Goal: Transaction & Acquisition: Purchase product/service

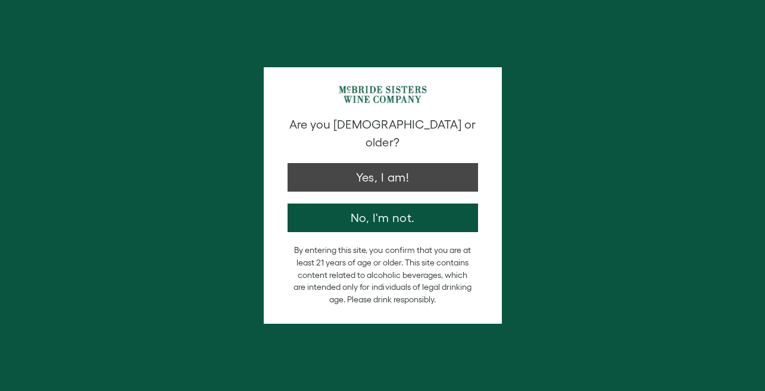
click at [388, 169] on button "Yes, I am!" at bounding box center [382, 177] width 190 height 29
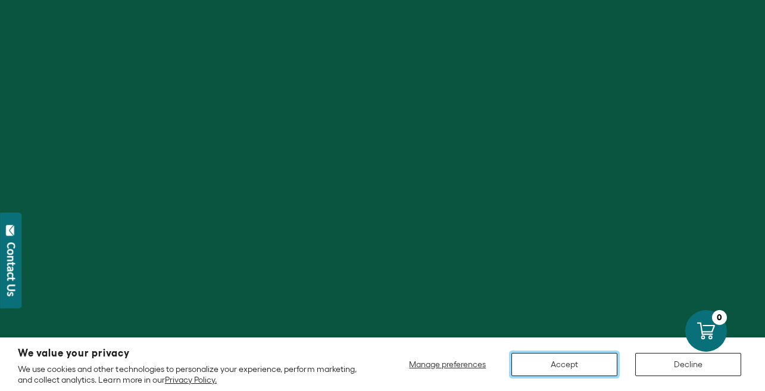
click at [550, 368] on button "Accept" at bounding box center [564, 364] width 106 height 23
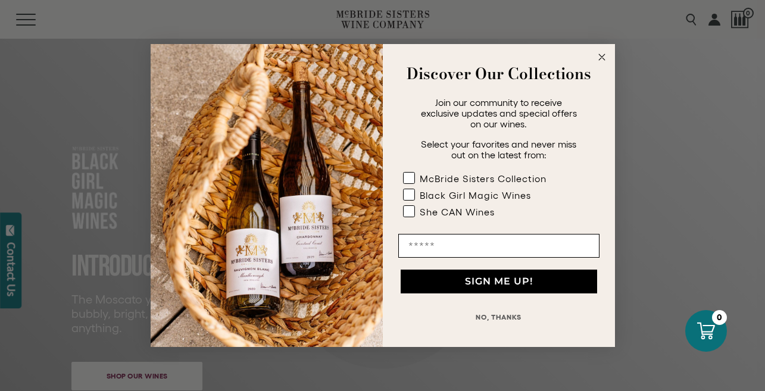
click at [257, 100] on img "POPUP Form" at bounding box center [267, 195] width 232 height 303
click at [599, 60] on icon "Close dialog" at bounding box center [602, 57] width 6 height 6
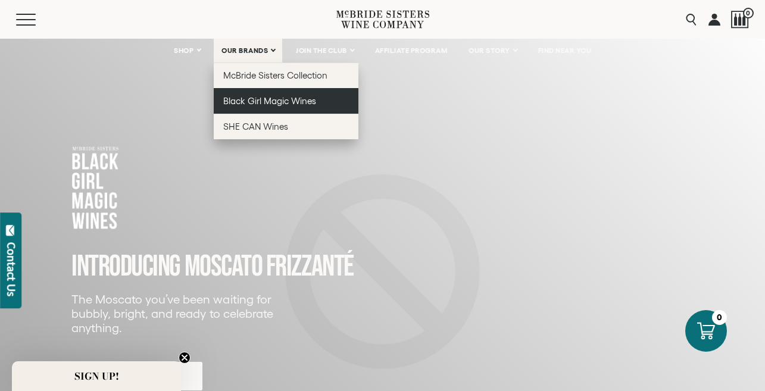
click at [253, 99] on span "Black Girl Magic Wines" at bounding box center [269, 101] width 93 height 10
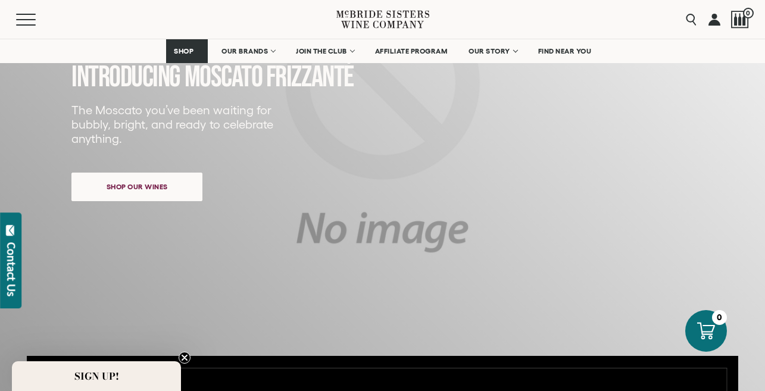
scroll to position [195, 0]
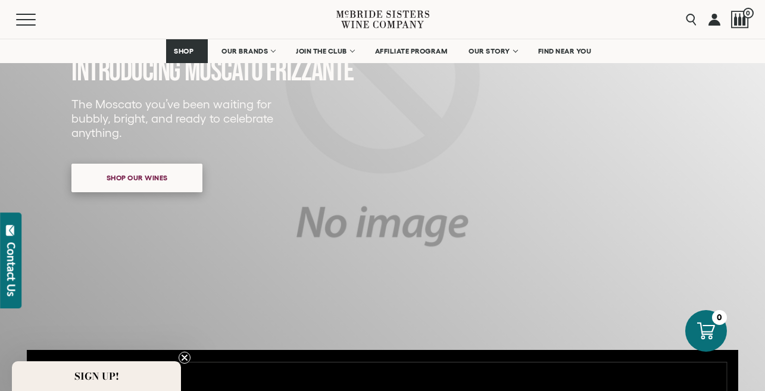
click at [181, 182] on span "Shop our wines" at bounding box center [137, 177] width 103 height 23
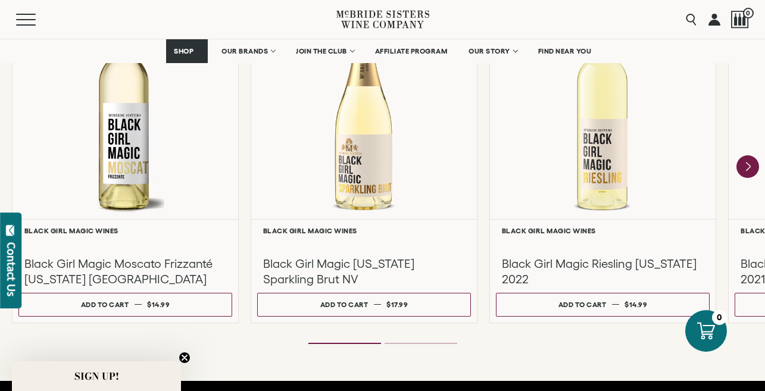
scroll to position [1122, 0]
